Goal: Task Accomplishment & Management: Complete application form

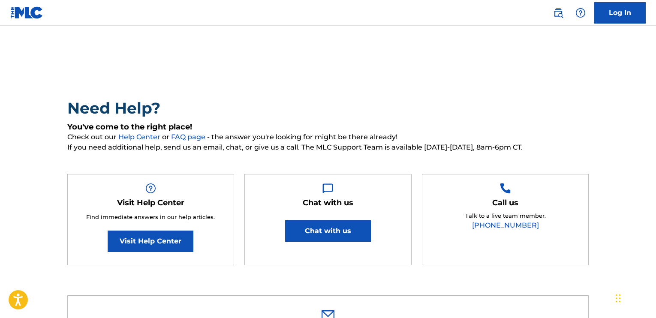
select select "I need help with my account"
select select "I was not verified as a user"
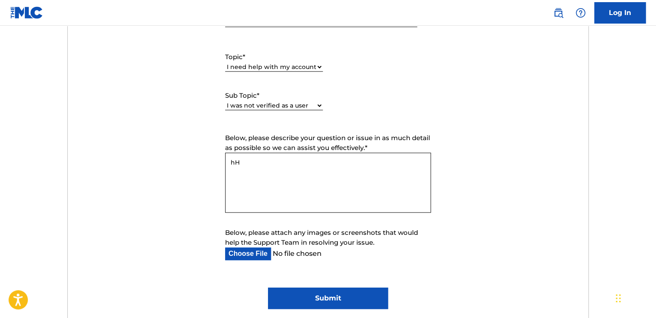
type textarea "h"
type textarea "Hello, i could not verify my account"
click at [257, 255] on input "Below, please attach any images or screenshots that would help the Support Team…" at bounding box center [321, 254] width 192 height 13
type input "C:\fakepath\Screenshot [DATE] 114532.png"
click at [311, 293] on input "Submit" at bounding box center [328, 298] width 120 height 21
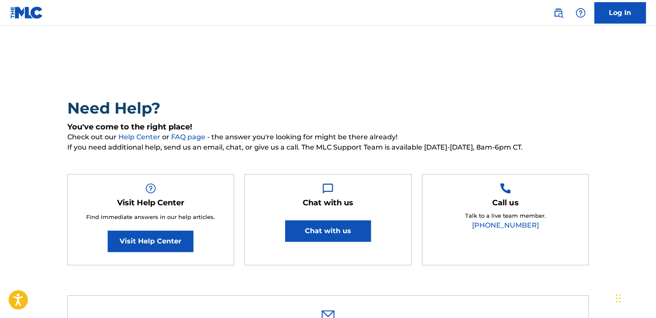
click at [623, 18] on link "Log In" at bounding box center [620, 12] width 51 height 21
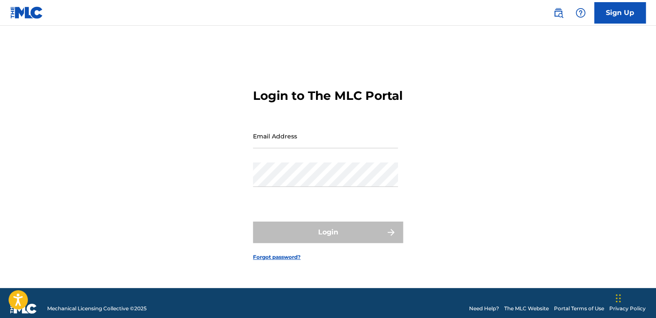
click at [623, 18] on link "Sign Up" at bounding box center [620, 12] width 51 height 21
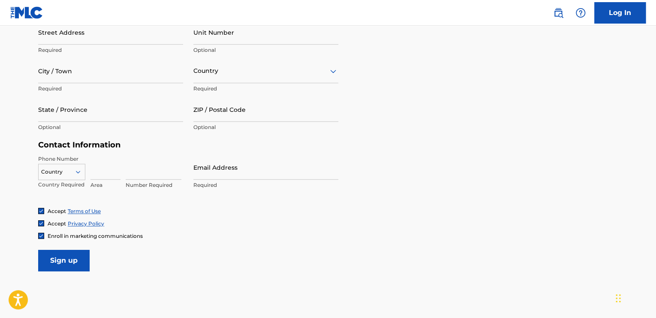
scroll to position [314, 0]
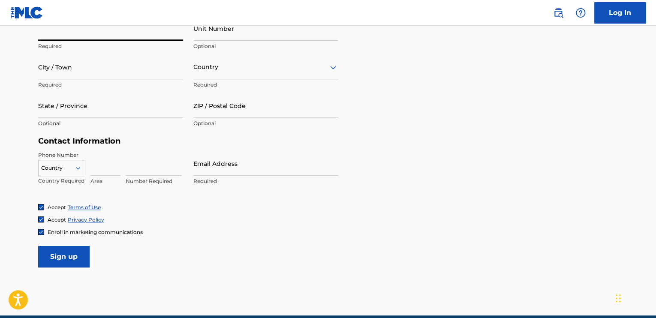
click at [121, 34] on input "Street Address" at bounding box center [110, 28] width 145 height 24
type input "[GEOGRAPHIC_DATA]"
type input "Obafemi"
type input "[PERSON_NAME]"
type input "Apartment 1 The Laurels"
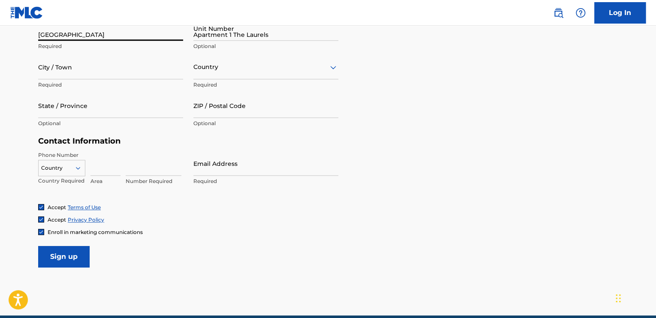
type input "Lucan"
type input "[GEOGRAPHIC_DATA]"
type input "Co. [GEOGRAPHIC_DATA]"
type input "K78 V6X5"
type input "89"
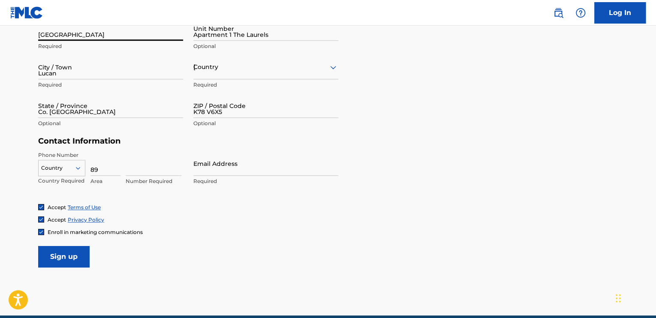
type input "9808332"
type input "[EMAIL_ADDRESS][DOMAIN_NAME]"
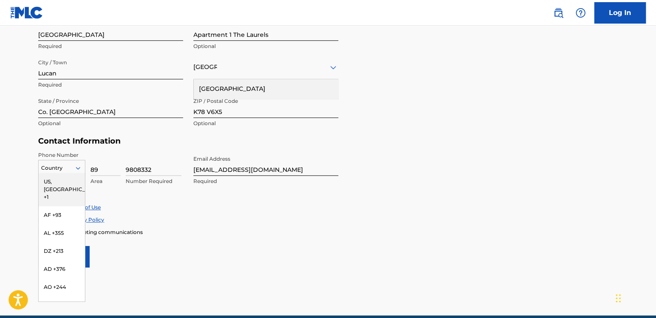
click at [79, 166] on icon at bounding box center [78, 168] width 8 height 8
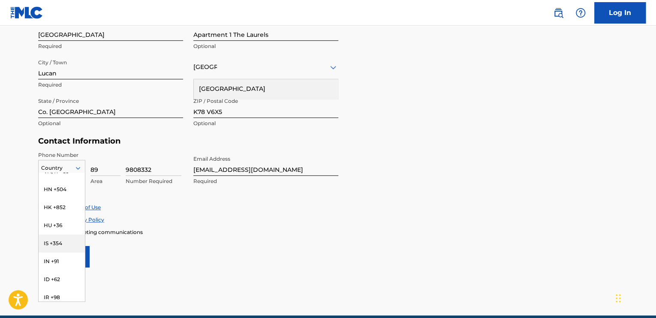
click at [48, 236] on div "IS +354" at bounding box center [62, 244] width 46 height 18
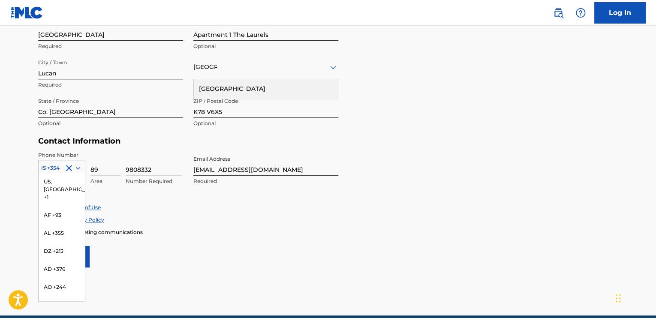
click at [79, 168] on icon at bounding box center [78, 168] width 4 height 3
click at [60, 296] on div "IE +353" at bounding box center [62, 305] width 46 height 18
click at [79, 167] on icon at bounding box center [78, 168] width 4 height 3
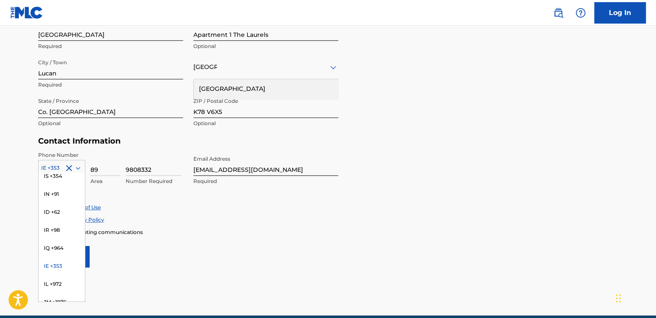
scroll to position [1601, 0]
click at [241, 204] on div "Accept Terms of Use" at bounding box center [328, 207] width 580 height 7
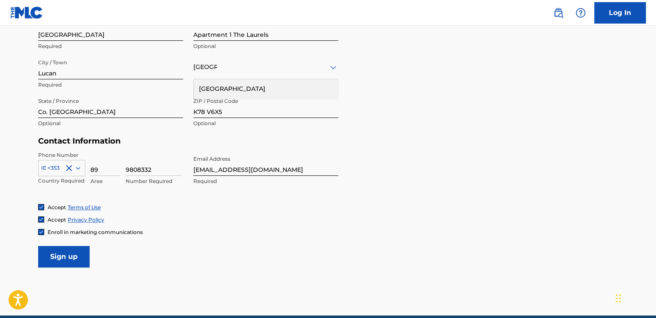
click at [82, 254] on input "Sign up" at bounding box center [63, 256] width 51 height 21
click at [273, 33] on input "Apartment 1 The Laurels" at bounding box center [266, 28] width 145 height 24
click at [375, 100] on div "Personal Address i Street Address [GEOGRAPHIC_DATA] Required Unit Number Apartm…" at bounding box center [328, 72] width 580 height 130
click at [278, 37] on input "Apartment 1 The Laurels" at bounding box center [266, 28] width 145 height 24
type input "A"
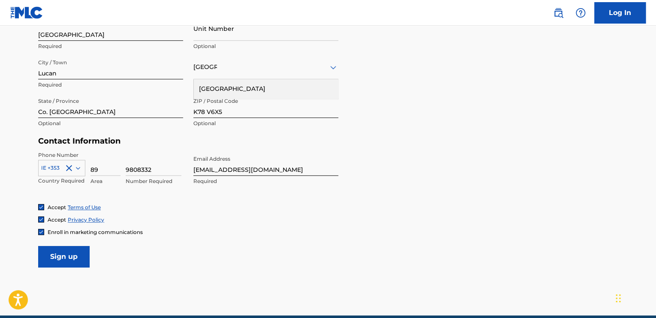
click at [76, 261] on input "Sign up" at bounding box center [63, 256] width 51 height 21
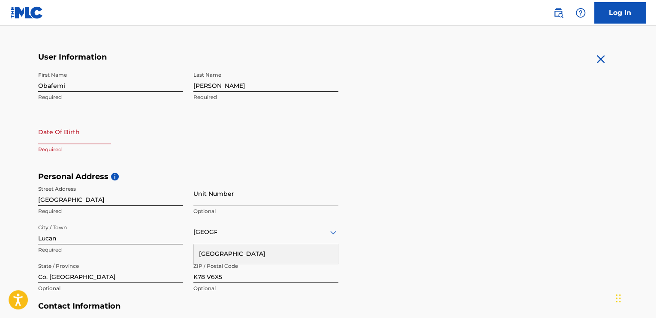
scroll to position [147, 0]
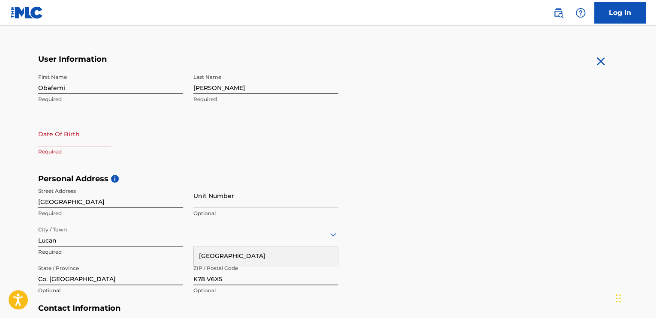
select select "7"
select select "2025"
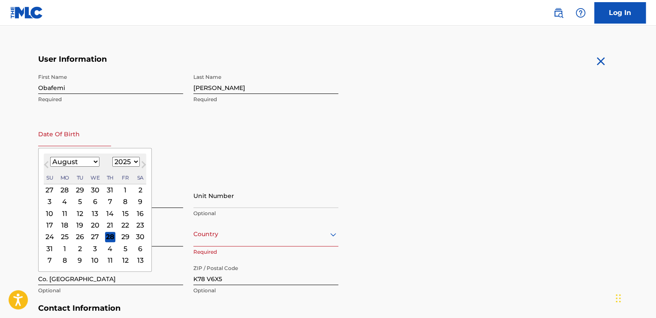
click at [74, 142] on input "text" at bounding box center [74, 134] width 73 height 24
click at [57, 162] on select "January February March April May June July August September October November De…" at bounding box center [74, 162] width 49 height 10
select select "11"
click at [50, 157] on select "January February March April May June July August September October November De…" at bounding box center [74, 162] width 49 height 10
click at [129, 162] on select "1900 1901 1902 1903 1904 1905 1906 1907 1908 1909 1910 1911 1912 1913 1914 1915…" at bounding box center [125, 162] width 27 height 10
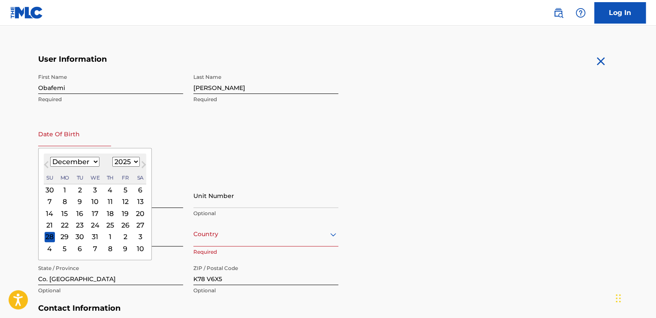
select select "1986"
click at [112, 157] on select "1900 1901 1902 1903 1904 1905 1906 1907 1908 1909 1910 1911 1912 1913 1914 1915…" at bounding box center [125, 162] width 27 height 10
click at [94, 216] on div "17" at bounding box center [95, 214] width 10 height 10
type input "[DATE]"
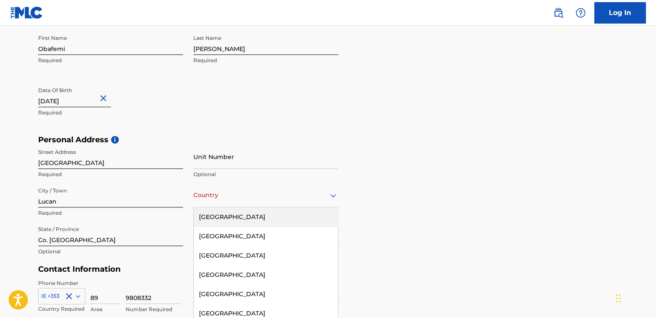
scroll to position [204, 0]
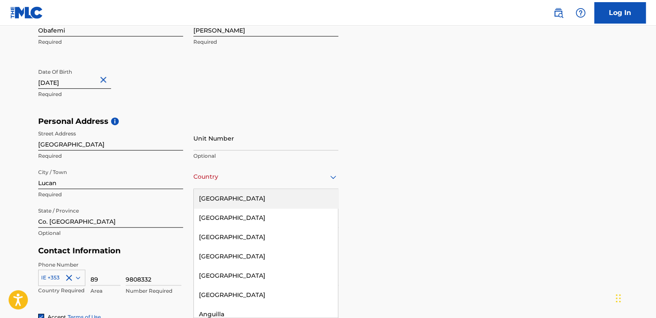
click at [213, 189] on div "223 results available. Use Up and Down to choose options, press Enter to select…" at bounding box center [266, 177] width 145 height 24
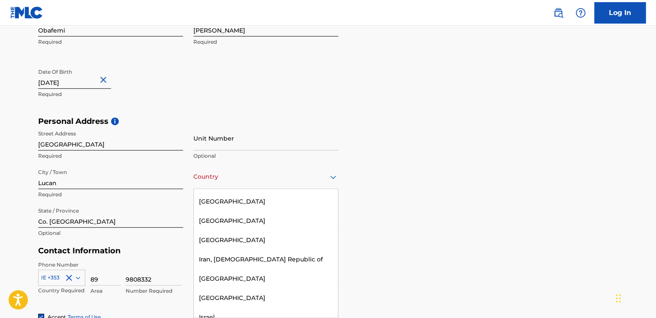
scroll to position [1734, 0]
click at [209, 288] on div "[GEOGRAPHIC_DATA]" at bounding box center [266, 297] width 144 height 19
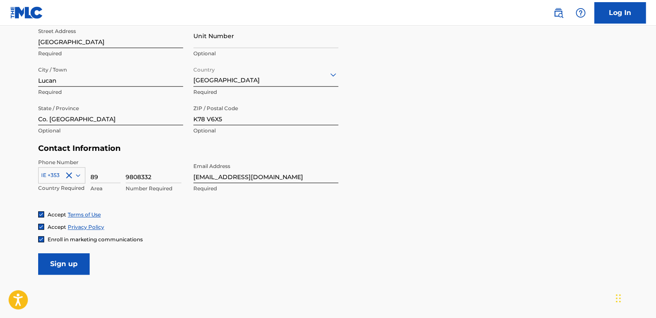
scroll to position [314, 0]
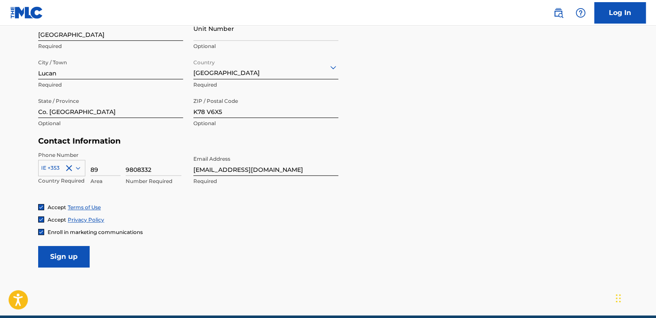
click at [84, 251] on input "Sign up" at bounding box center [63, 256] width 51 height 21
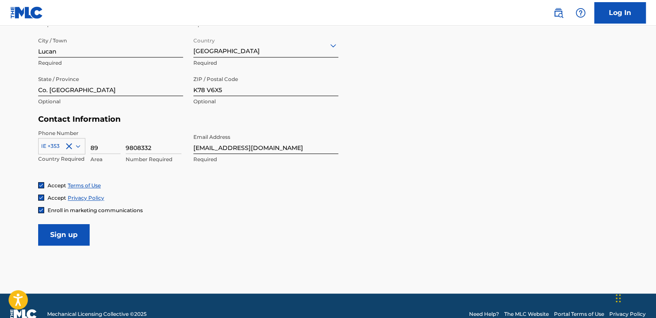
scroll to position [0, 0]
